Goal: Ask a question

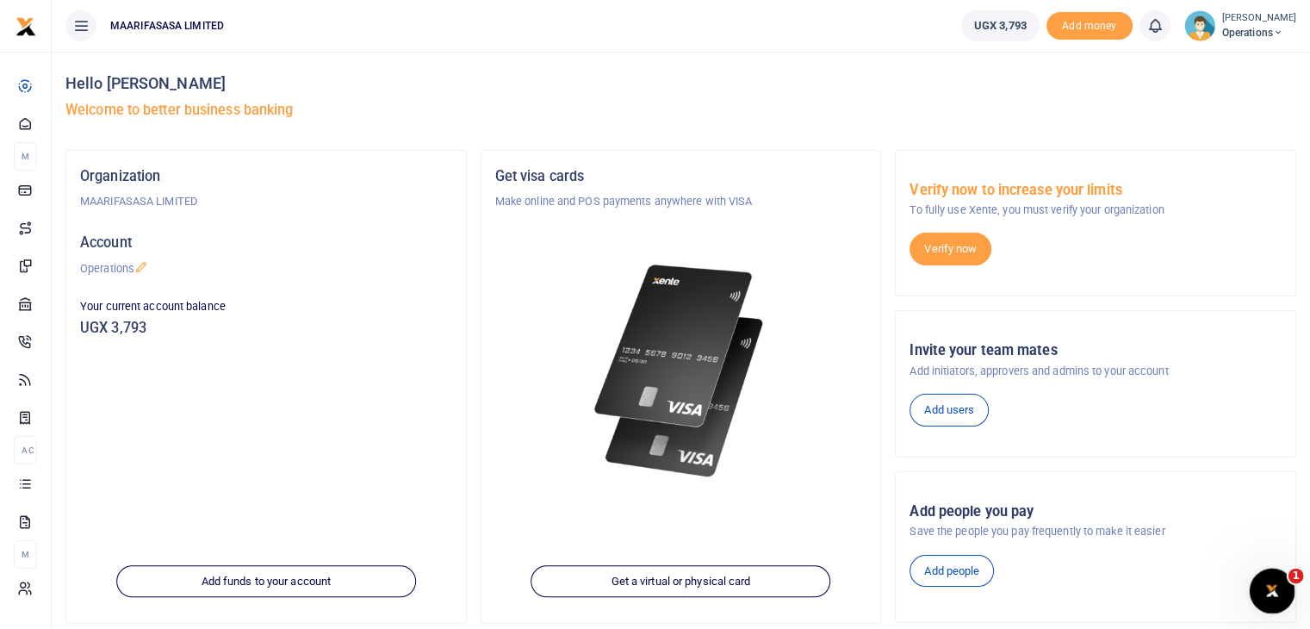
drag, startPoint x: 2517, startPoint y: 1161, endPoint x: 1266, endPoint y: 590, distance: 1374.9
click at [1266, 591] on icon "Open Intercom Messenger" at bounding box center [1270, 589] width 12 height 14
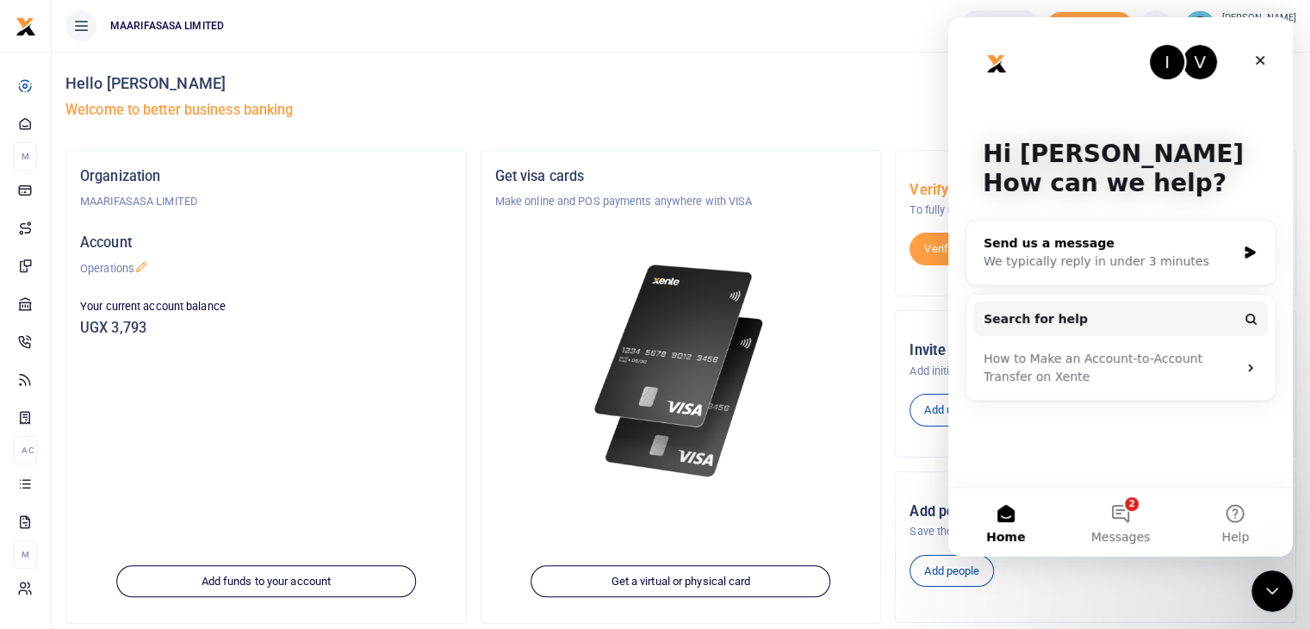
click at [1056, 240] on div "Send us a message" at bounding box center [1110, 243] width 252 height 18
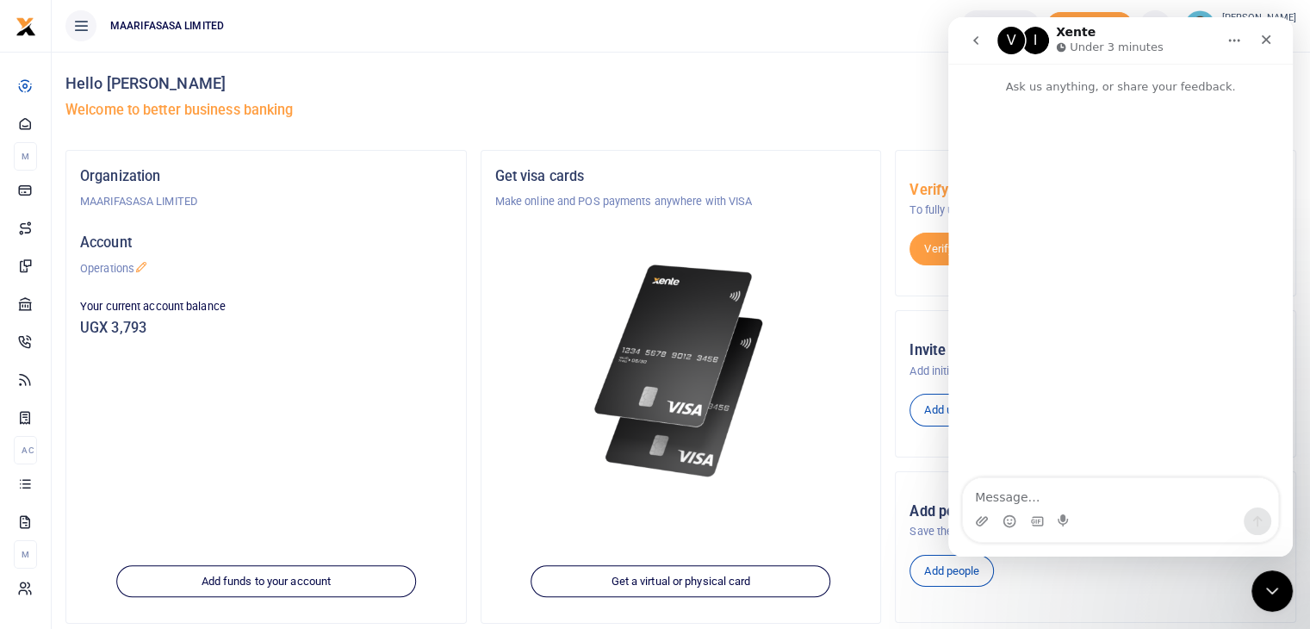
click at [1039, 488] on textarea "Message…" at bounding box center [1120, 492] width 315 height 29
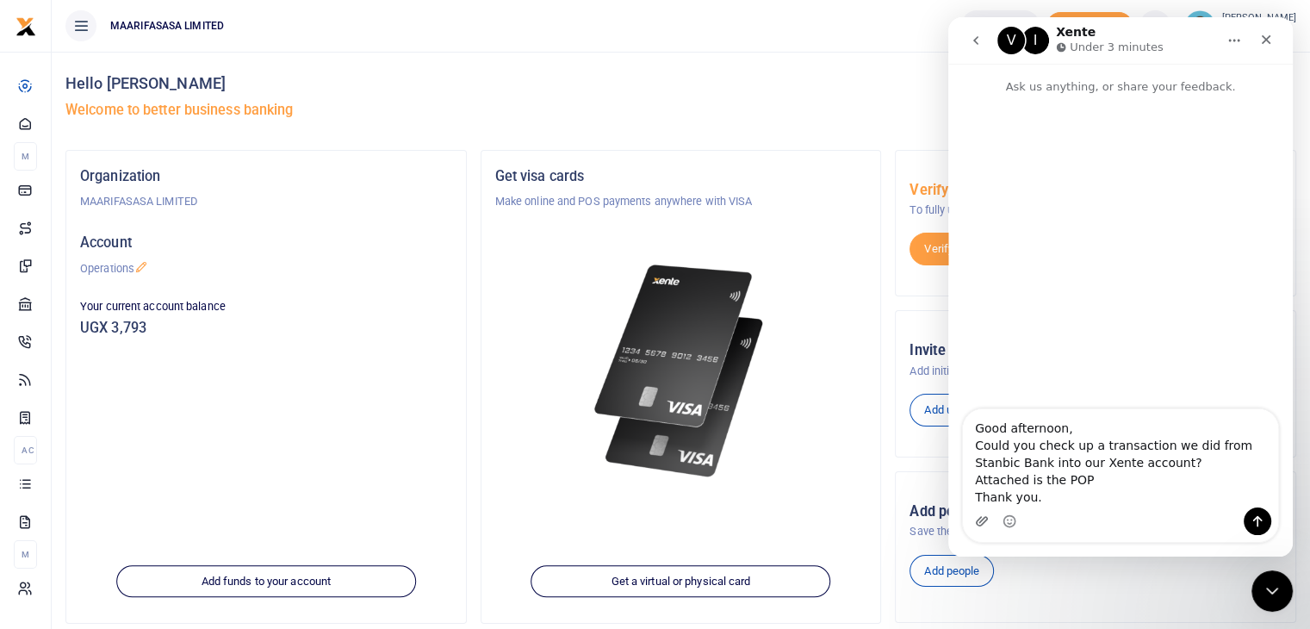
type textarea "Good afternoon, Could you check up a transaction we did from Stanbic Bank into …"
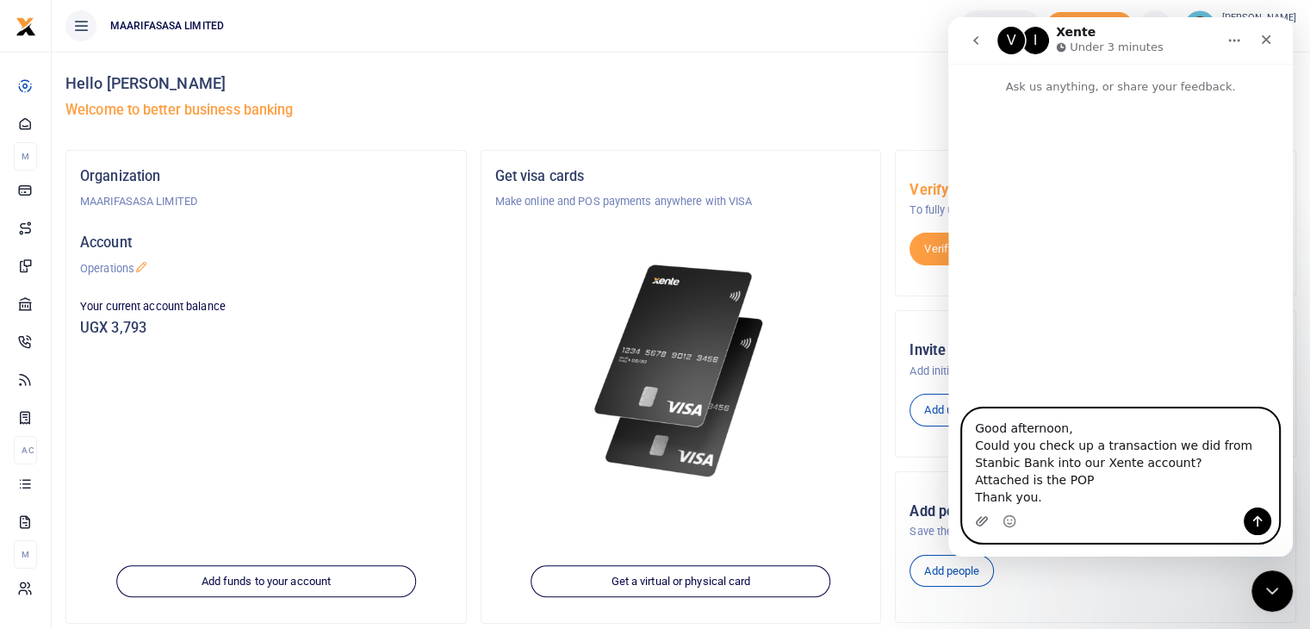
click at [976, 520] on icon "Upload attachment" at bounding box center [982, 520] width 12 height 9
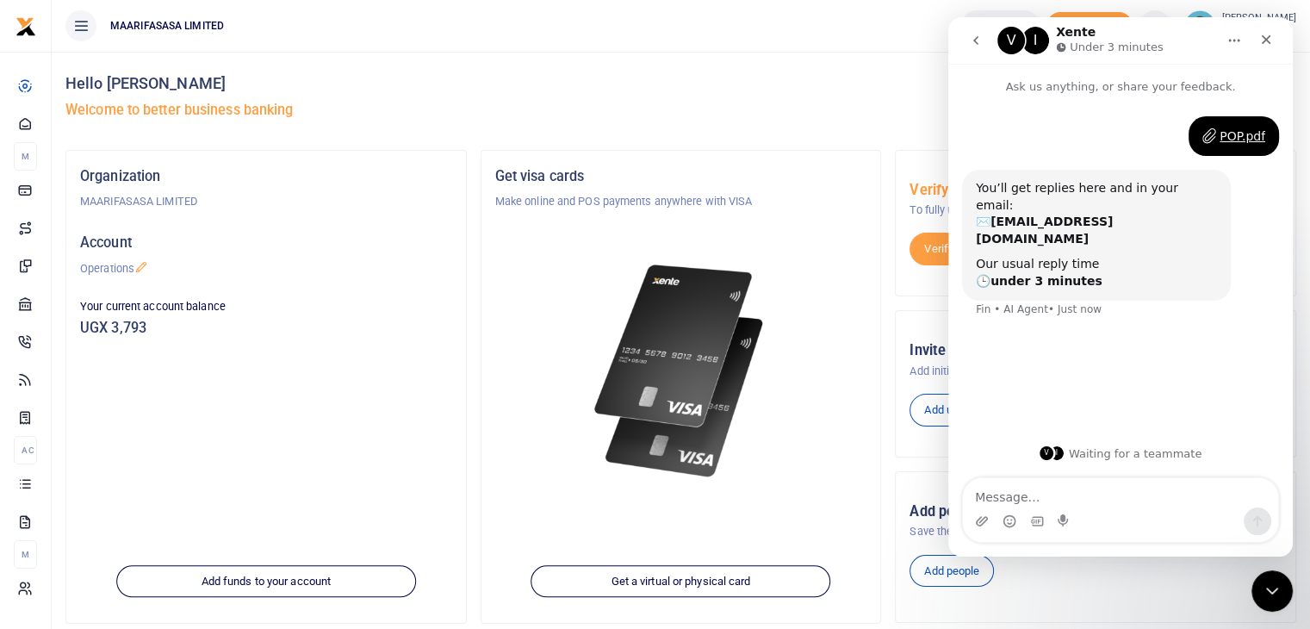
click at [1014, 502] on textarea "Message…" at bounding box center [1120, 492] width 315 height 29
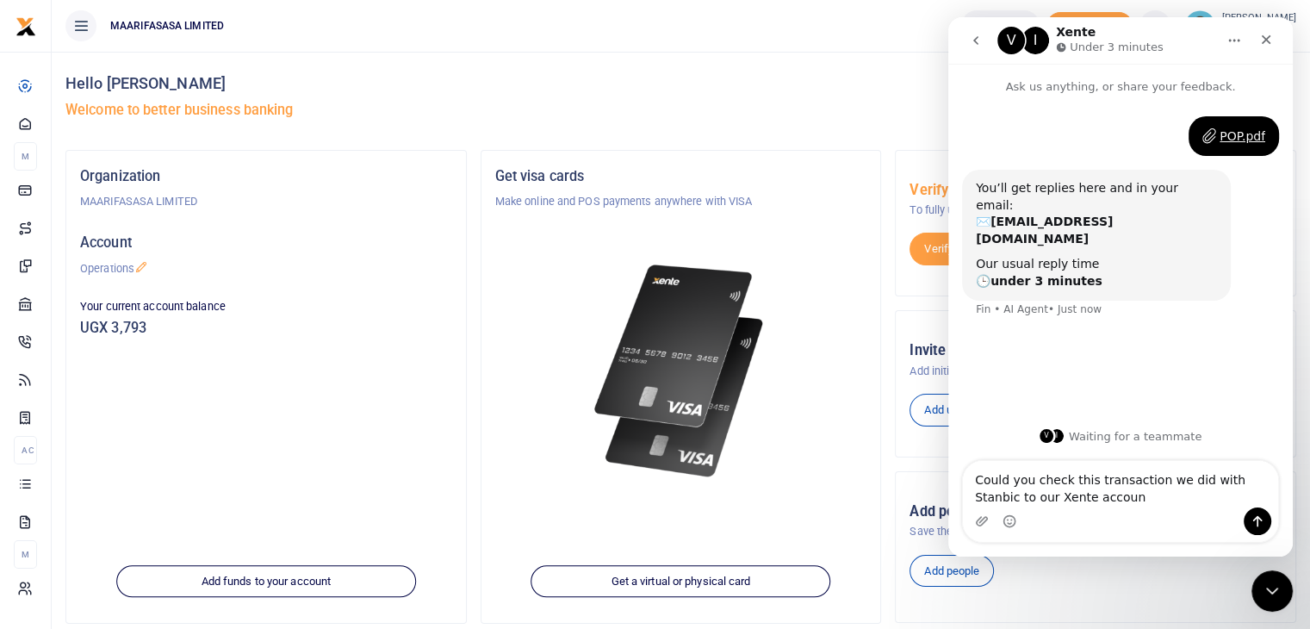
type textarea "Could you check this transaction we did with Stanbic to our Xente account"
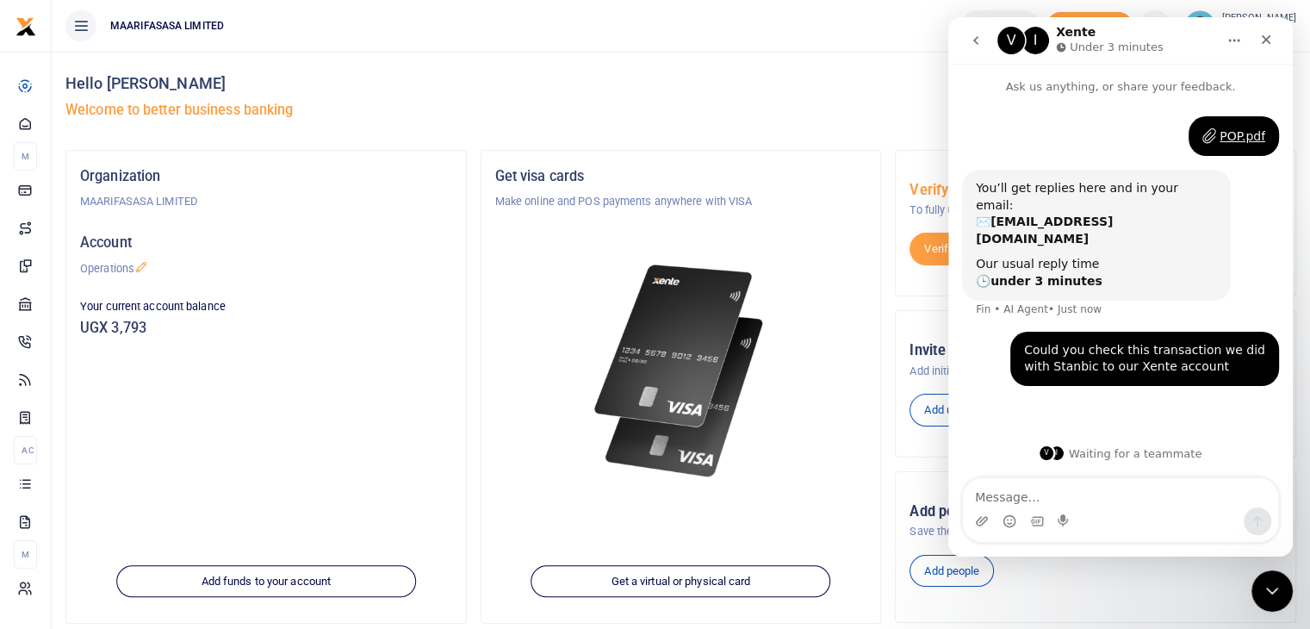
click at [987, 496] on textarea "Message…" at bounding box center [1120, 492] width 315 height 29
click at [1031, 490] on textarea "Message…" at bounding box center [1120, 492] width 315 height 29
click at [1269, 44] on icon "Close" at bounding box center [1267, 40] width 14 height 14
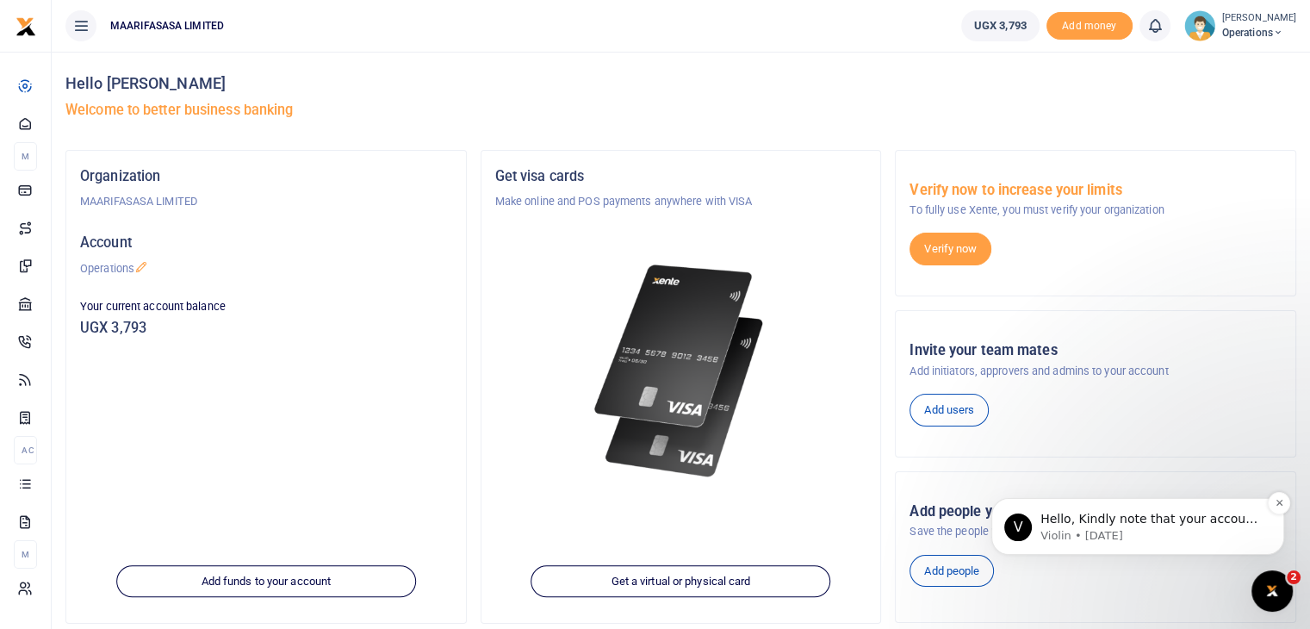
click at [1164, 530] on p "Violin • 2w ago" at bounding box center [1152, 536] width 222 height 16
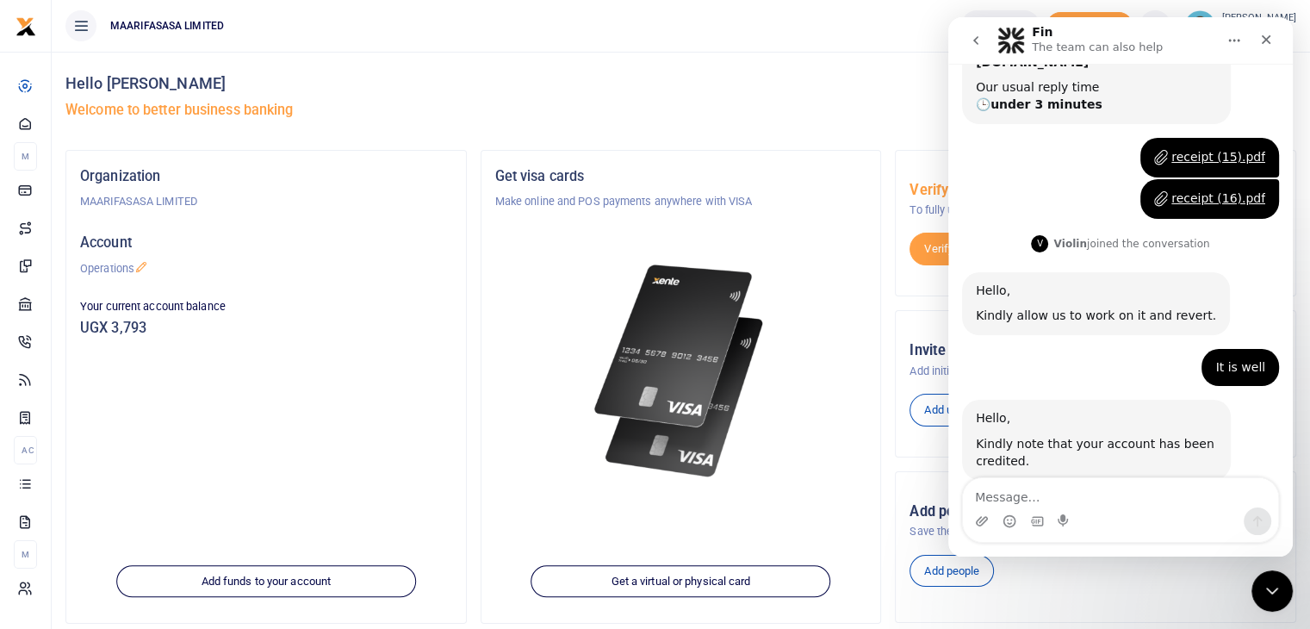
scroll to position [246, 0]
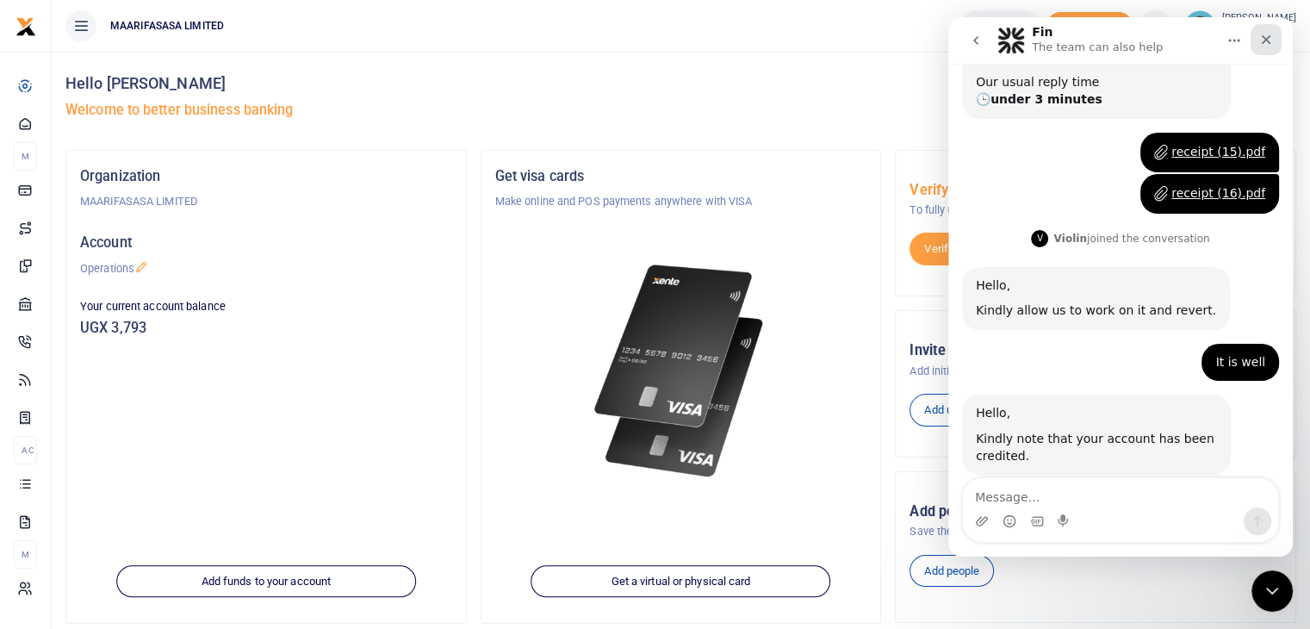
click at [1261, 47] on div "Close" at bounding box center [1266, 39] width 31 height 31
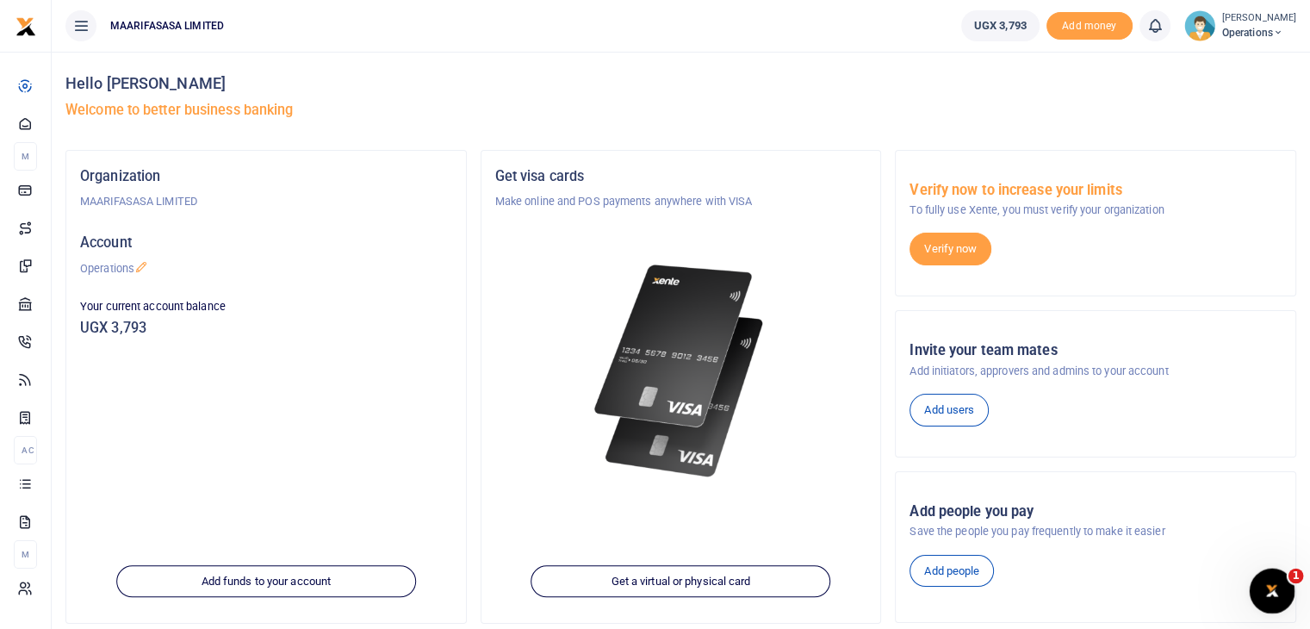
click at [1267, 589] on icon "Open Intercom Messenger" at bounding box center [1270, 589] width 28 height 28
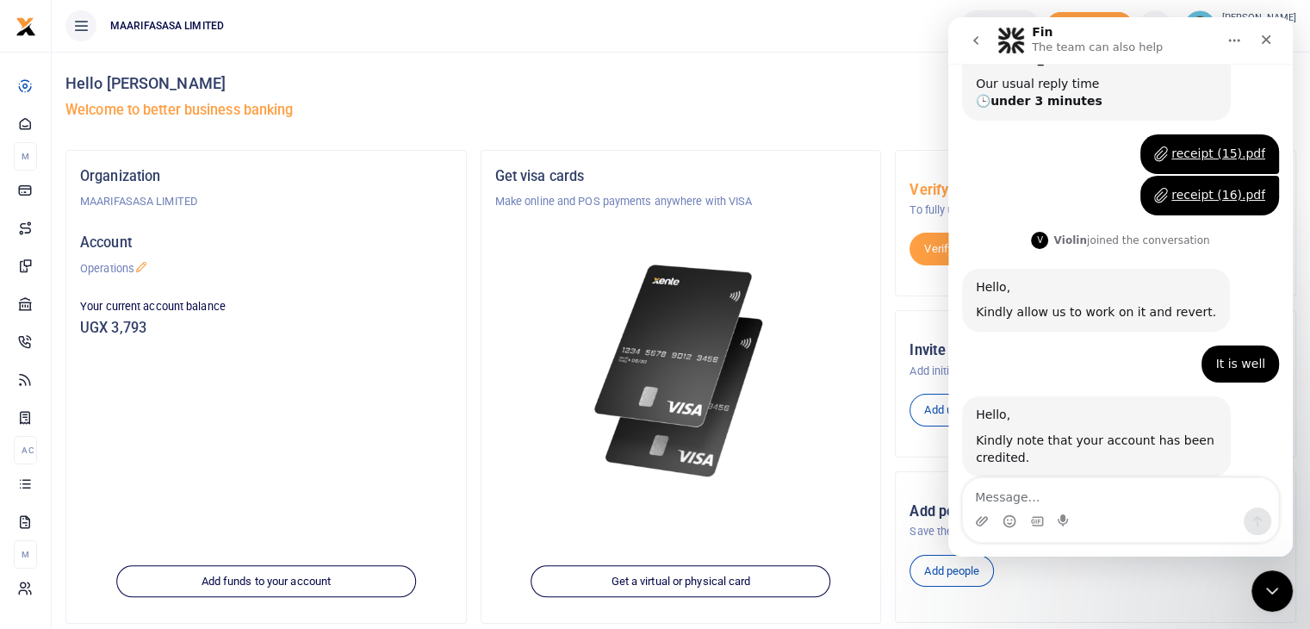
scroll to position [246, 0]
click at [967, 46] on button "go back" at bounding box center [976, 40] width 33 height 33
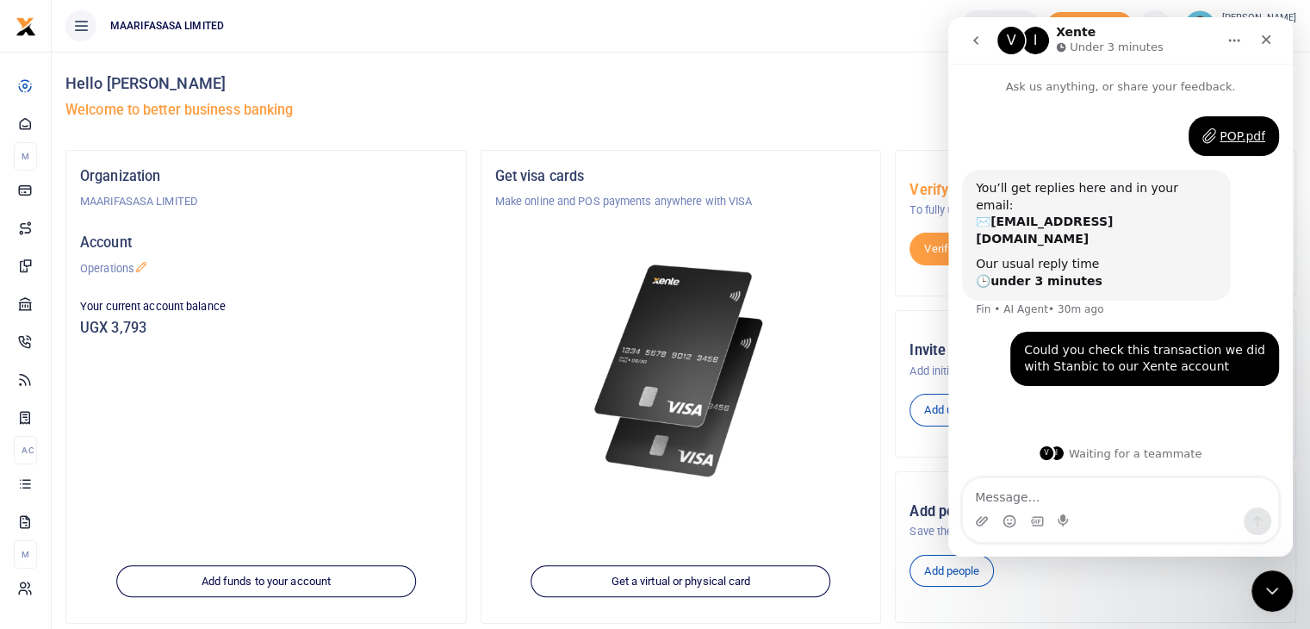
click at [1158, 453] on div "V I Waiting for a teammate" at bounding box center [1121, 453] width 310 height 14
click at [1268, 49] on div "Close" at bounding box center [1266, 39] width 31 height 31
